Goal: Find specific page/section: Find specific page/section

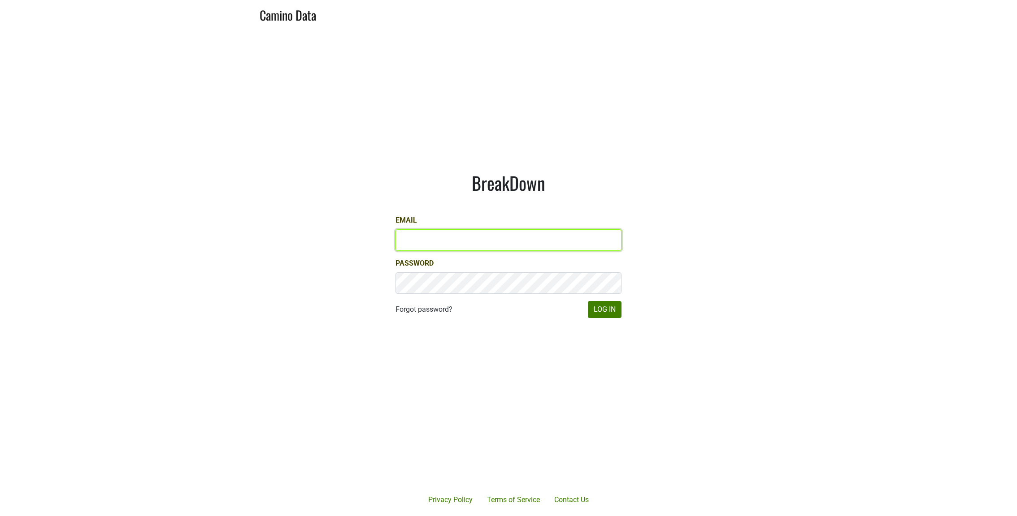
type input "lauren@aperture-cellars.com"
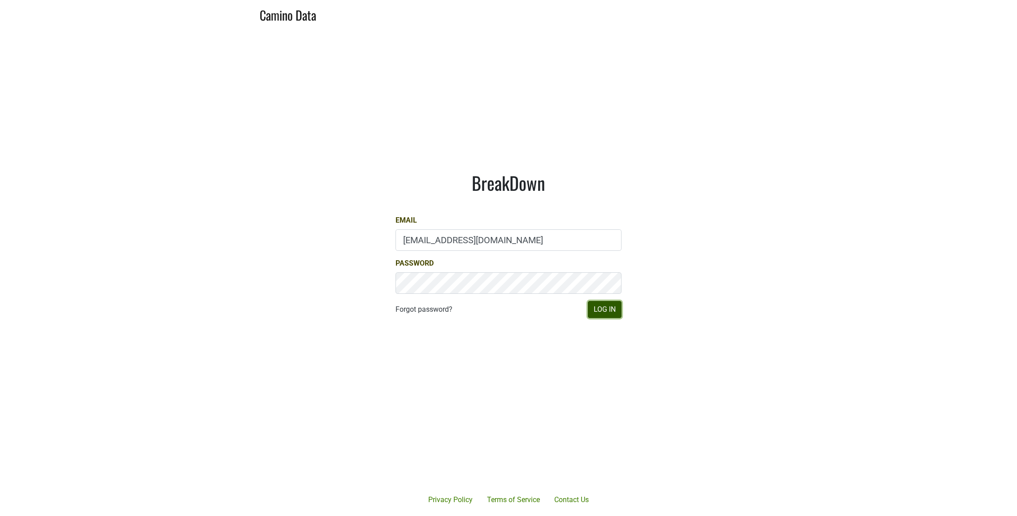
click at [594, 305] on button "Log In" at bounding box center [605, 309] width 34 height 17
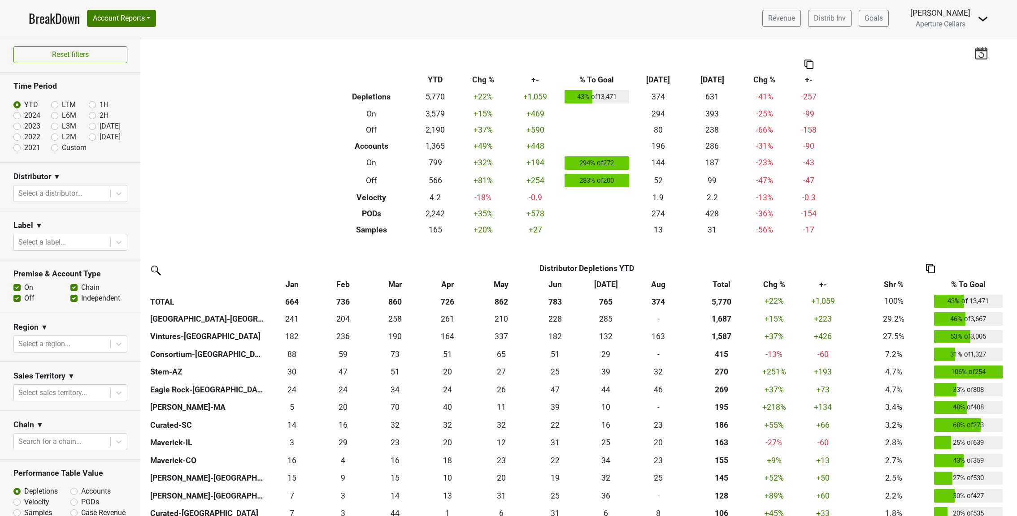
scroll to position [5, 0]
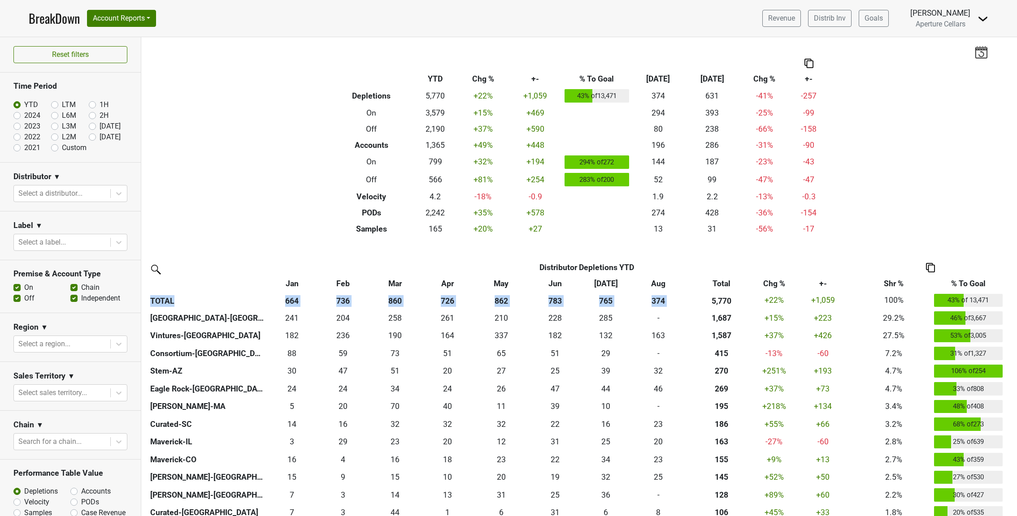
drag, startPoint x: 151, startPoint y: 301, endPoint x: 685, endPoint y: 297, distance: 534.4
click at [685, 297] on tr "TOTAL 664 736 860 726 862 783 765 374 5,770 +22% +1,059 100% 43% of 13,471" at bounding box center [576, 301] width 857 height 18
click at [682, 308] on th "374" at bounding box center [658, 301] width 54 height 18
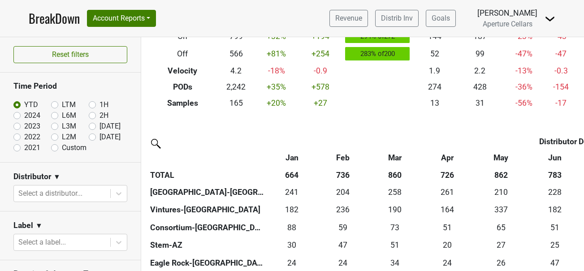
scroll to position [135, 0]
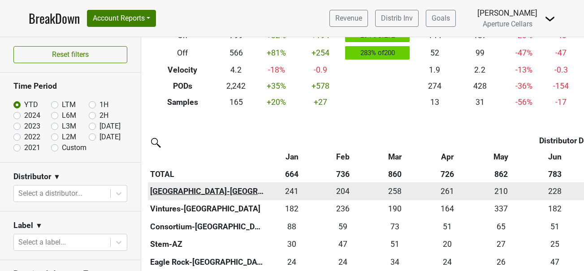
click at [186, 191] on th "[GEOGRAPHIC_DATA]-[GEOGRAPHIC_DATA]" at bounding box center [207, 191] width 119 height 18
